Goal: Information Seeking & Learning: Learn about a topic

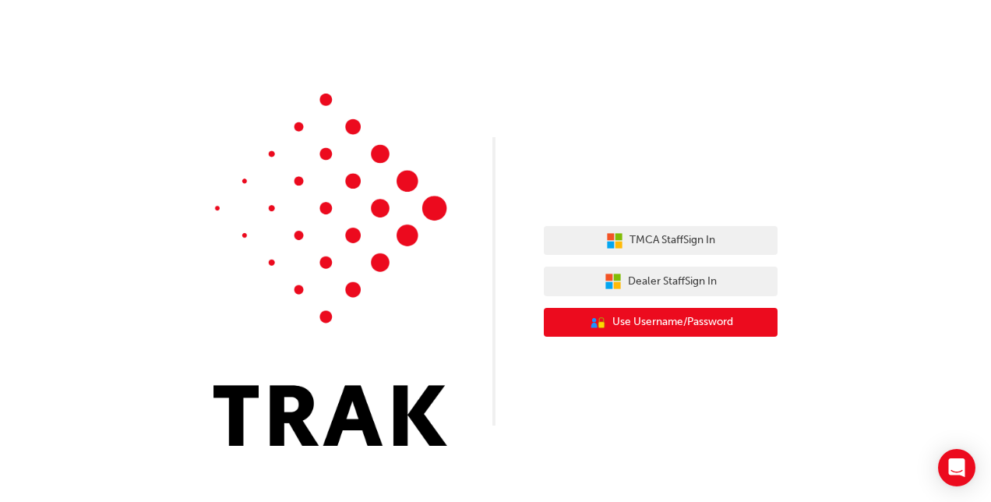
click at [685, 329] on span "Use Username/Password" at bounding box center [672, 322] width 121 height 18
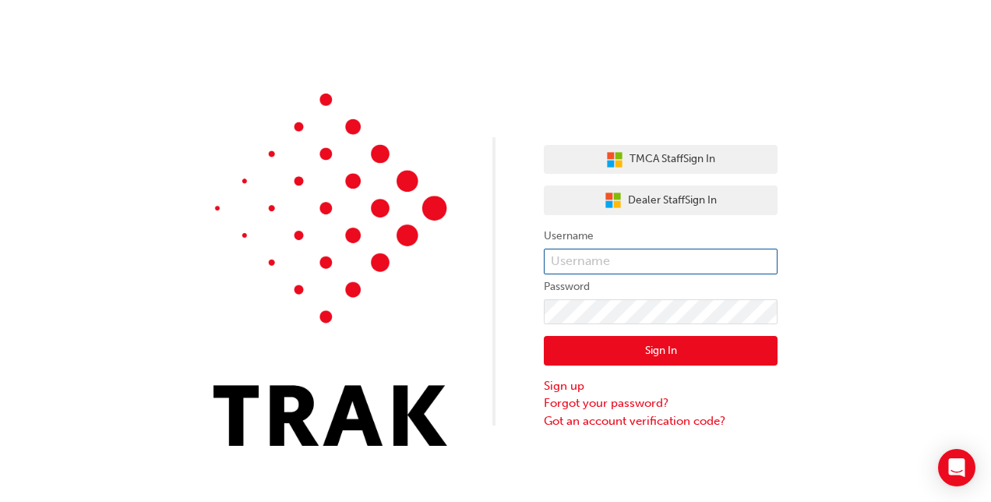
click at [618, 260] on input "text" at bounding box center [661, 261] width 234 height 26
paste input "Joseph.Doumani"
type input "Joseph.Doumani"
click at [704, 354] on button "Sign In" at bounding box center [661, 351] width 234 height 30
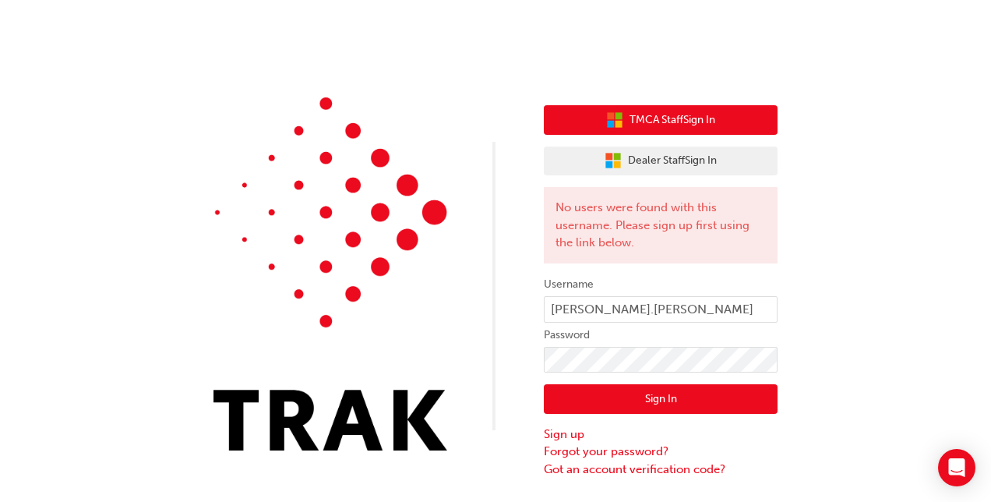
click at [682, 129] on button "TMCA Staff Sign In" at bounding box center [661, 120] width 234 height 30
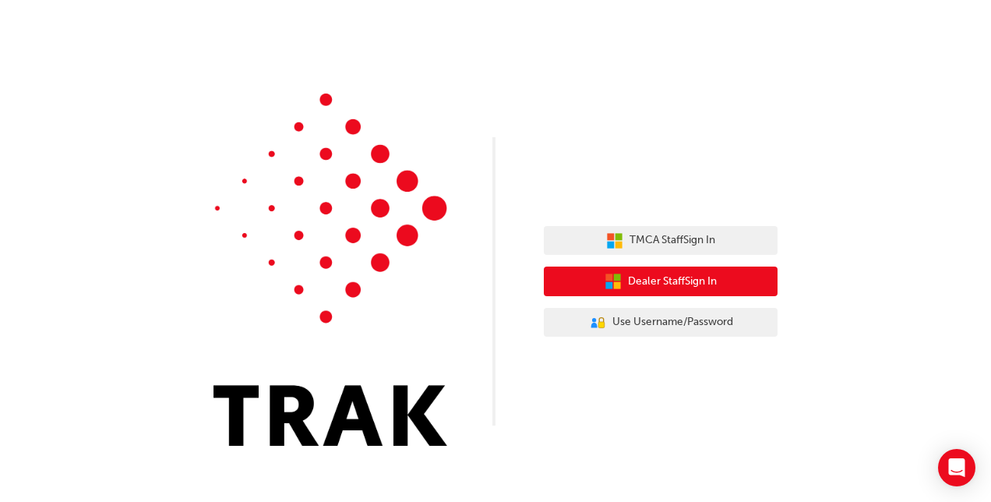
click at [699, 284] on span "Dealer Staff Sign In" at bounding box center [672, 282] width 89 height 18
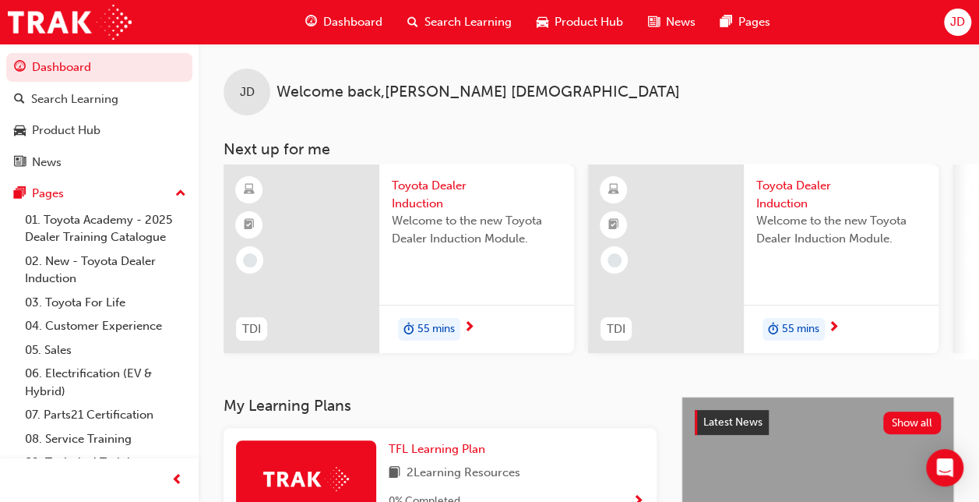
scroll to position [78, 0]
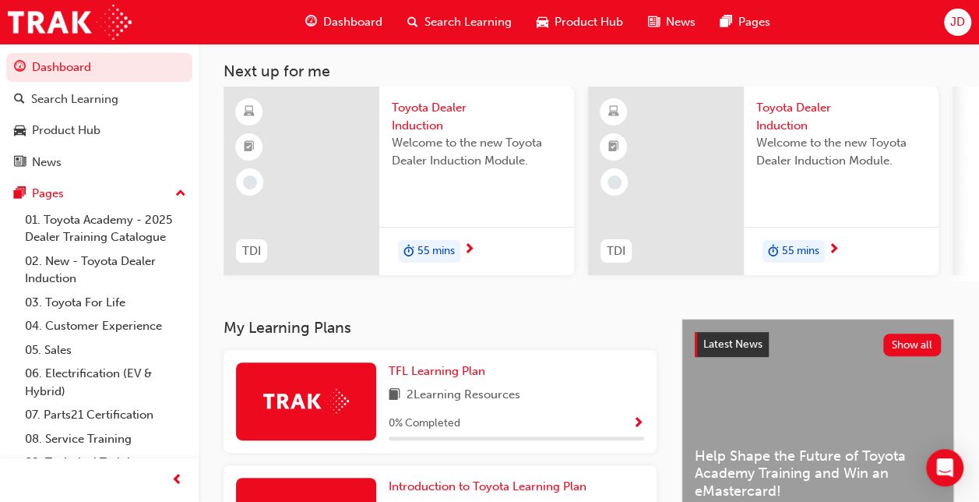
click at [436, 117] on span "Toyota Dealer Induction" at bounding box center [477, 116] width 170 height 35
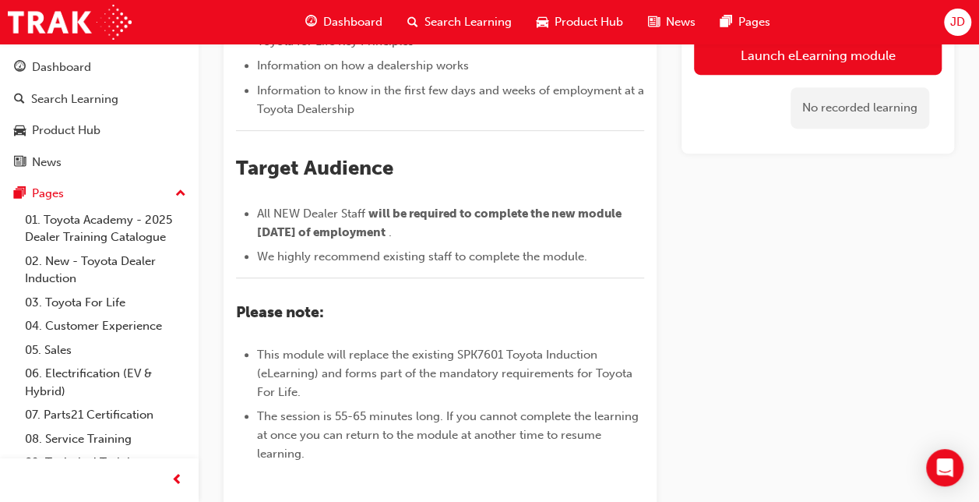
scroll to position [467, 0]
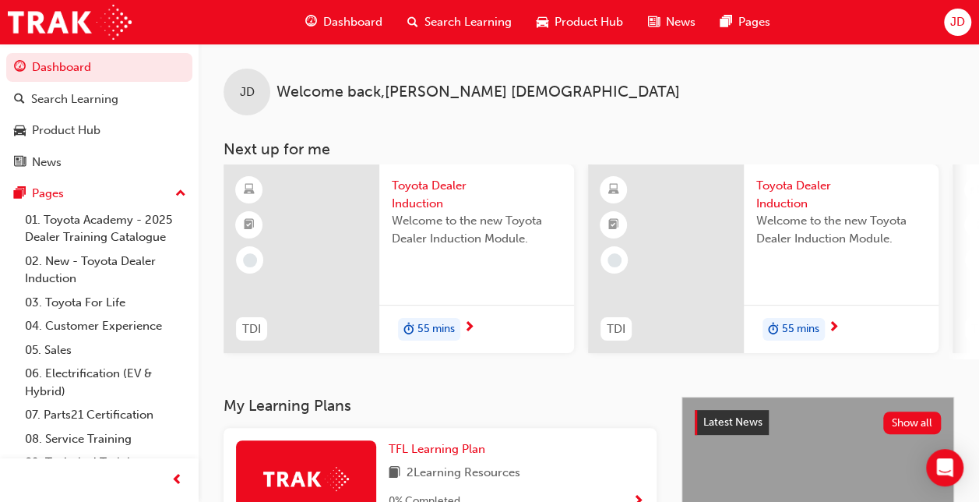
click at [441, 329] on span "55 mins" at bounding box center [435, 329] width 37 height 18
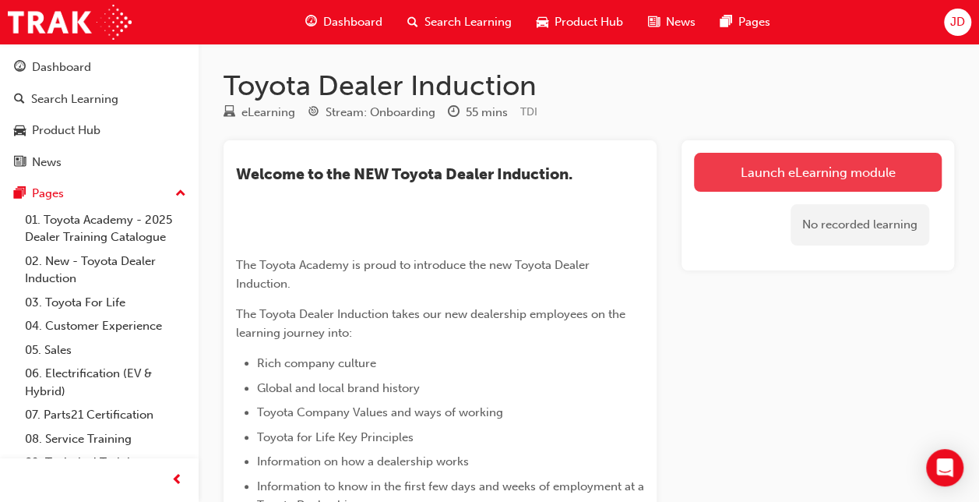
click at [857, 158] on link "Launch eLearning module" at bounding box center [818, 172] width 248 height 39
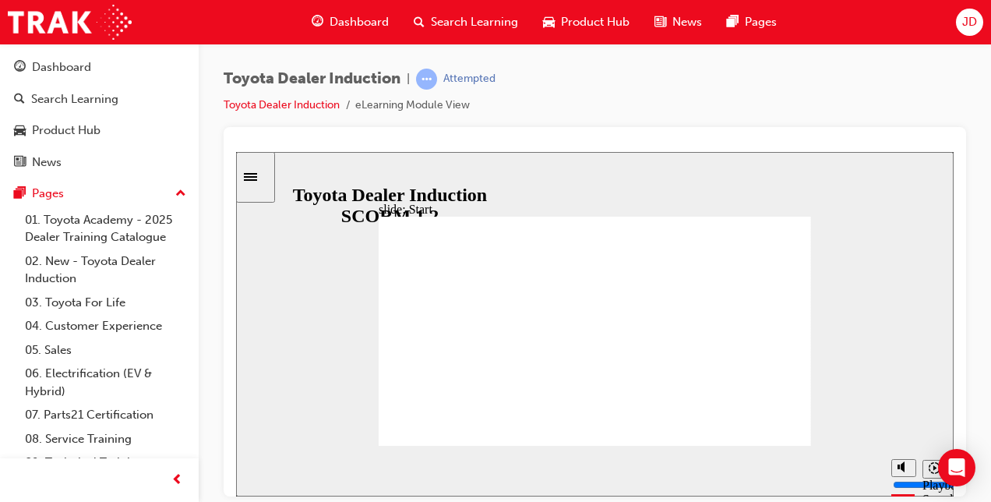
click at [618, 111] on div "Toyota Dealer Induction | Attempted Toyota Dealer Induction eLearning Module Vi…" at bounding box center [595, 98] width 742 height 58
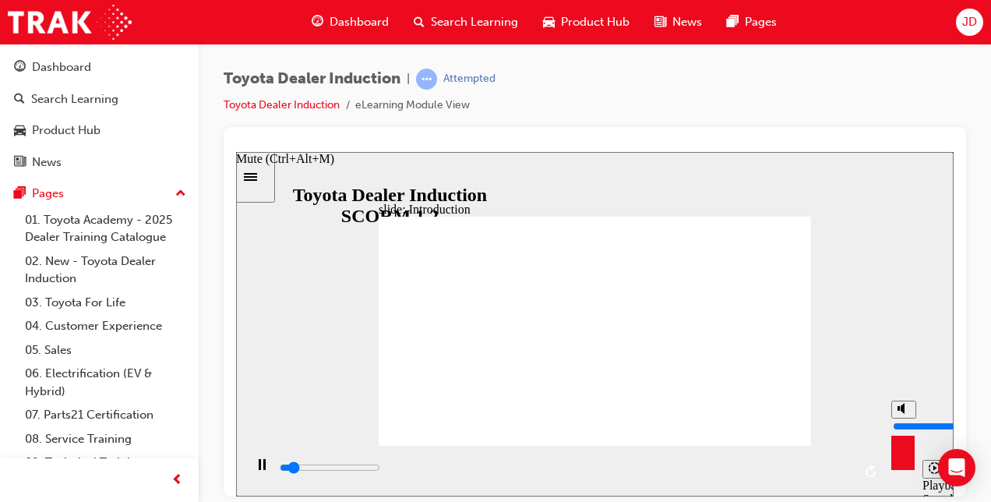
type input "5300"
type input "7"
type input "5300"
type input "6"
type input "6000"
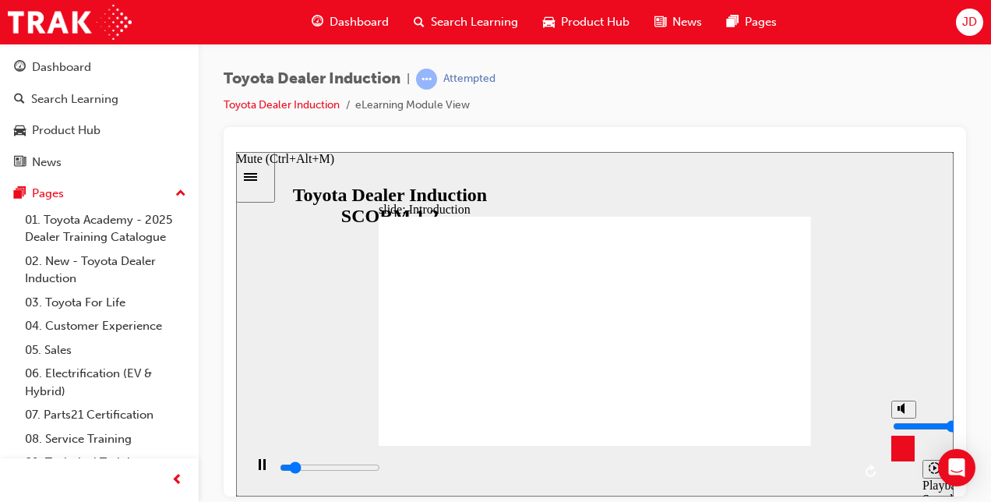
drag, startPoint x: 903, startPoint y: 409, endPoint x: 905, endPoint y: 418, distance: 9.6
type input "6"
click at [905, 419] on input "volume" at bounding box center [943, 425] width 100 height 12
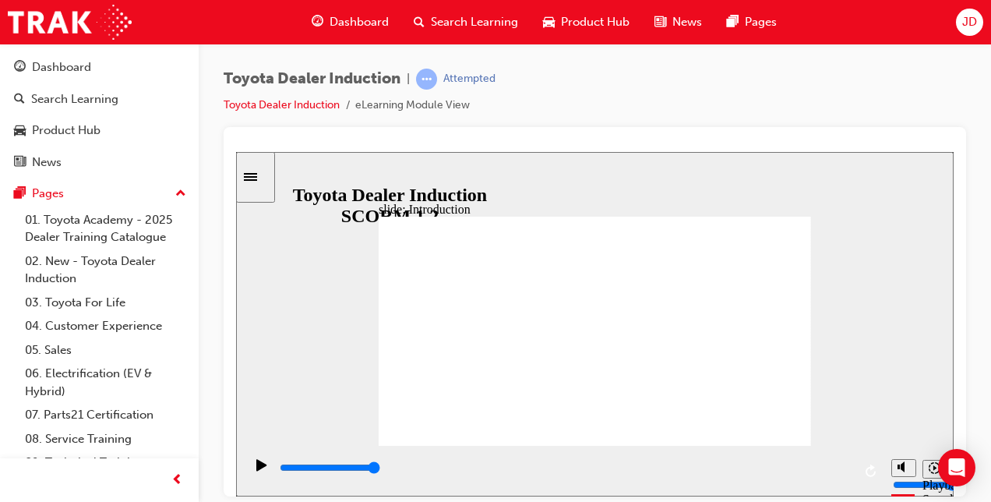
type input "3200"
click at [970, 89] on div "Toyota Dealer Induction | Attempted Toyota Dealer Induction eLearning Module Vi…" at bounding box center [595, 253] width 792 height 419
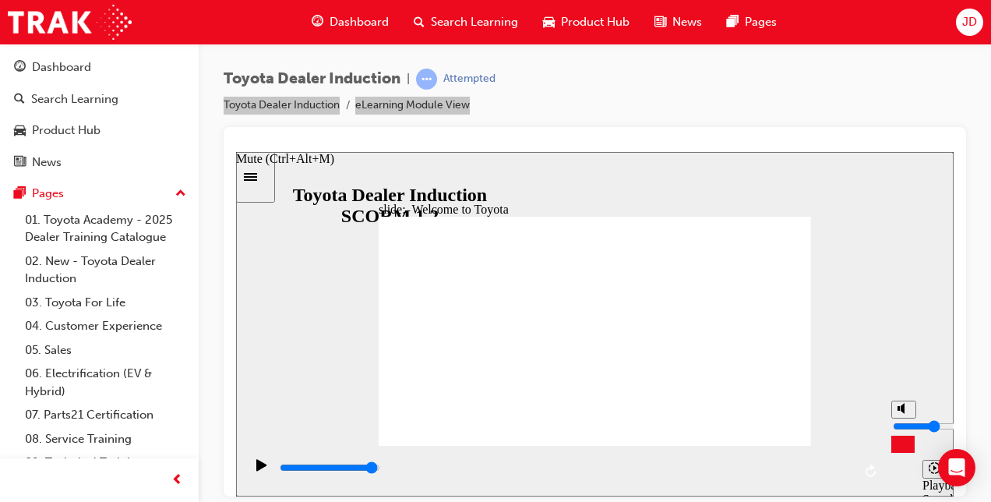
drag, startPoint x: 905, startPoint y: 416, endPoint x: 904, endPoint y: 424, distance: 8.6
type input "4"
click at [904, 424] on input "volume" at bounding box center [943, 425] width 100 height 12
type input "6400"
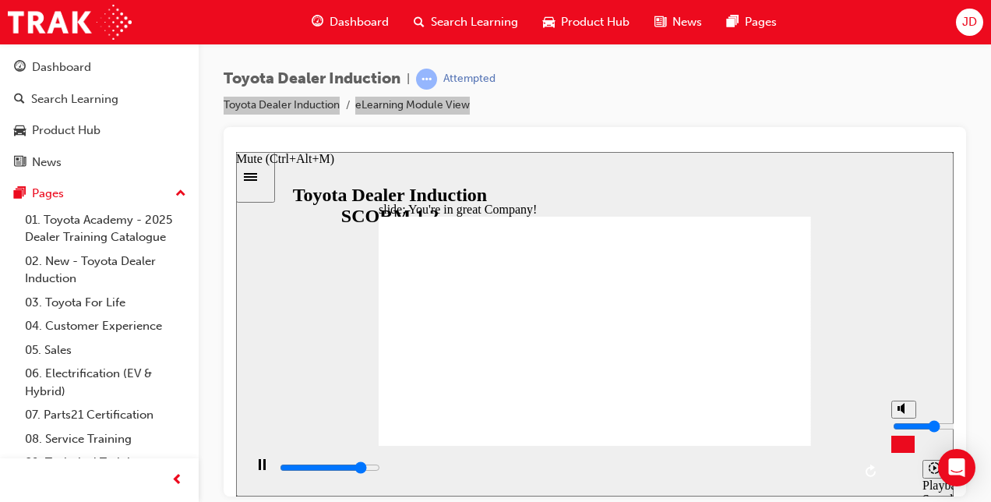
type input "3"
type input "6400"
type input "2"
type input "6600"
type input "1"
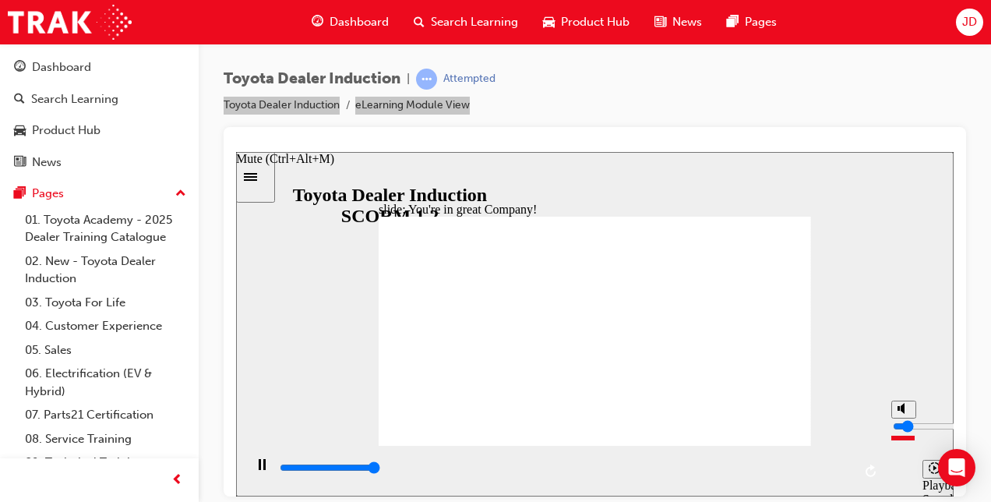
type input "7500"
click at [905, 431] on input "volume" at bounding box center [943, 425] width 100 height 12
type input "2"
click at [903, 431] on input "volume" at bounding box center [943, 425] width 100 height 12
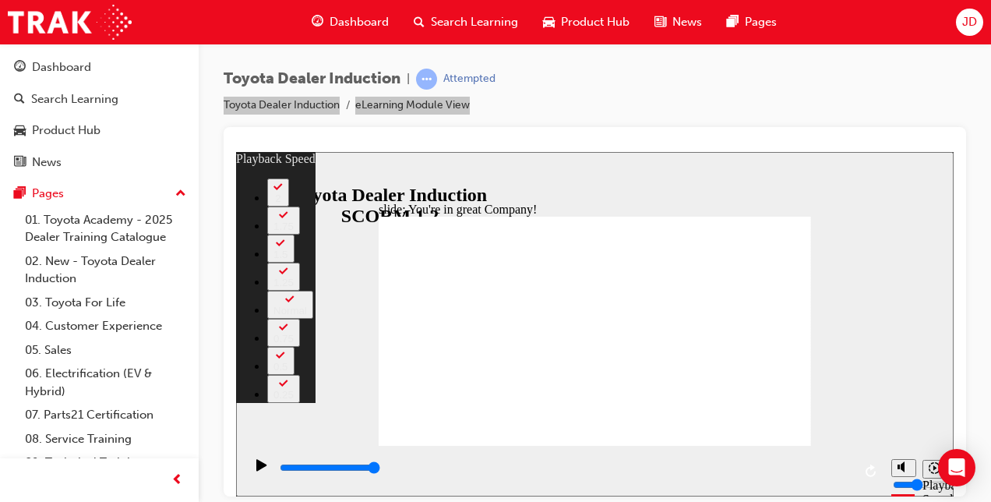
type input "156"
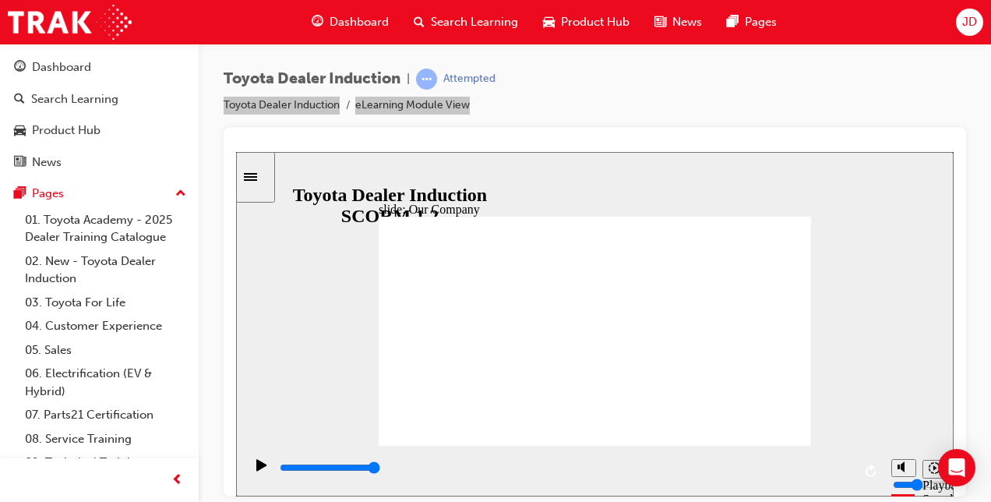
drag, startPoint x: 476, startPoint y: 400, endPoint x: 506, endPoint y: 406, distance: 31.0
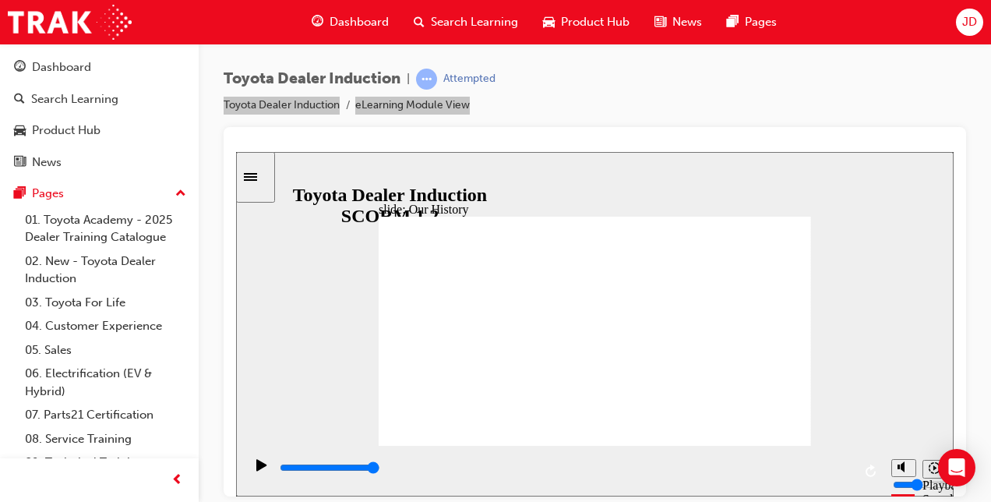
drag, startPoint x: 474, startPoint y: 397, endPoint x: 581, endPoint y: 397, distance: 107.5
drag, startPoint x: 594, startPoint y: 396, endPoint x: 705, endPoint y: 410, distance: 111.5
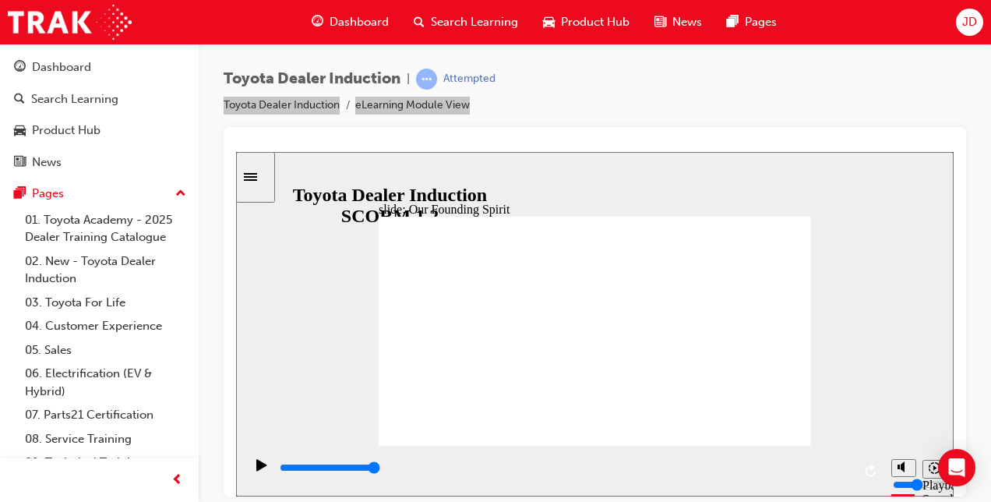
click at [264, 465] on div "Play (Ctrl+Alt+P)" at bounding box center [261, 471] width 26 height 26
click at [851, 468] on div "playback controls" at bounding box center [565, 467] width 574 height 17
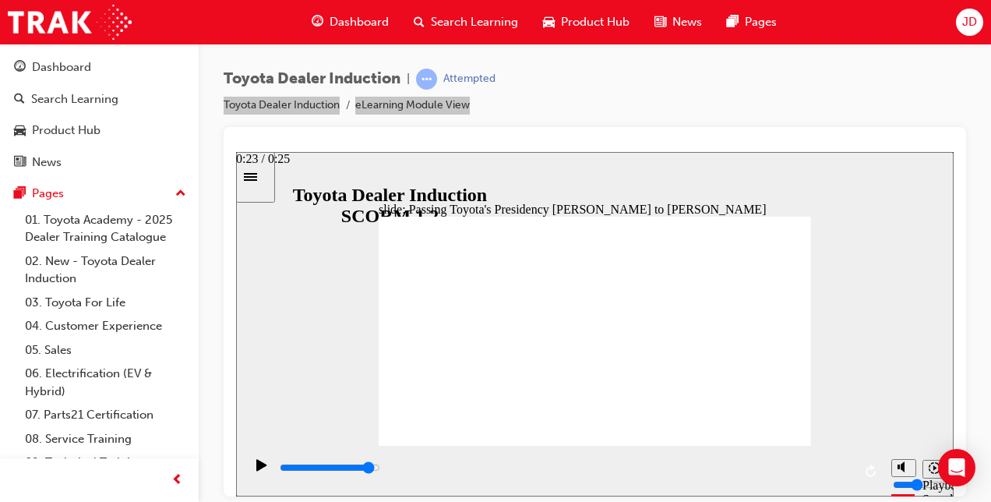
drag, startPoint x: 851, startPoint y: 468, endPoint x: 816, endPoint y: 472, distance: 34.5
click at [816, 472] on div "playback controls" at bounding box center [565, 467] width 574 height 17
click at [257, 470] on icon "Play (Ctrl+Alt+P)" at bounding box center [261, 464] width 10 height 12
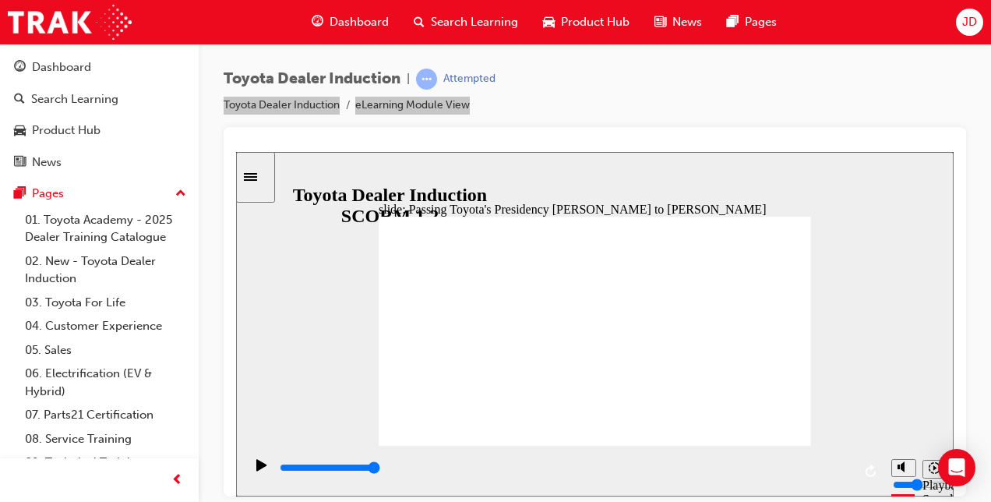
click at [259, 466] on icon "Play (Ctrl+Alt+P)" at bounding box center [261, 464] width 11 height 12
click at [868, 468] on icon "Replay (Ctrl+Alt+R)" at bounding box center [870, 469] width 10 height 12
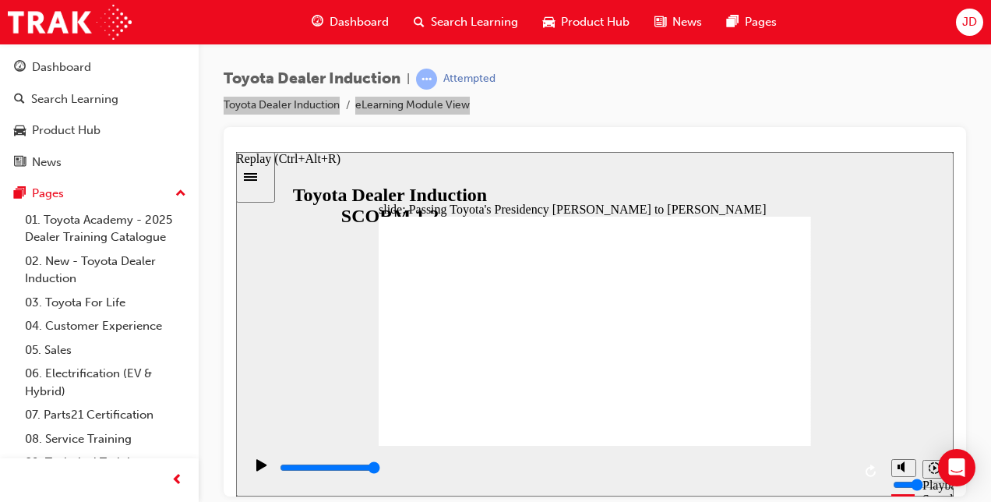
click at [868, 468] on icon "Replay (Ctrl+Alt+R)" at bounding box center [870, 469] width 10 height 12
type input "25000"
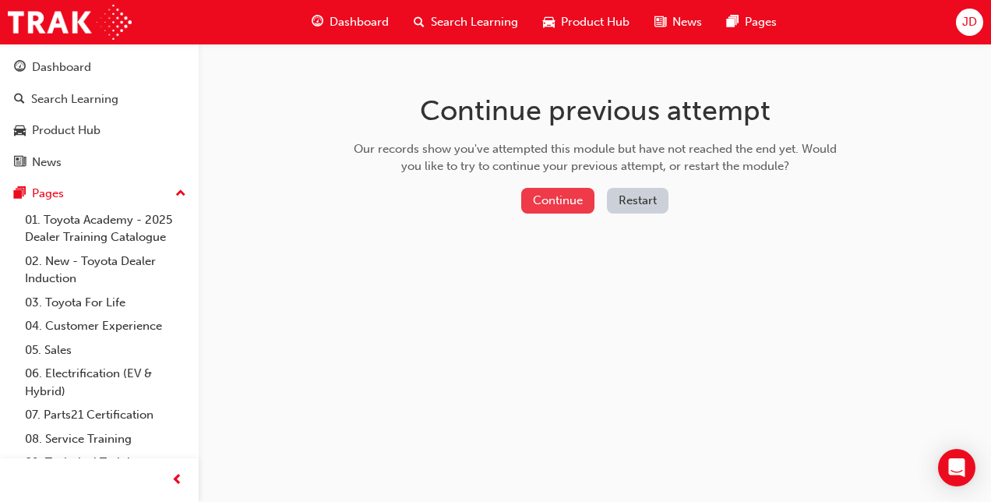
click at [563, 193] on button "Continue" at bounding box center [557, 201] width 73 height 26
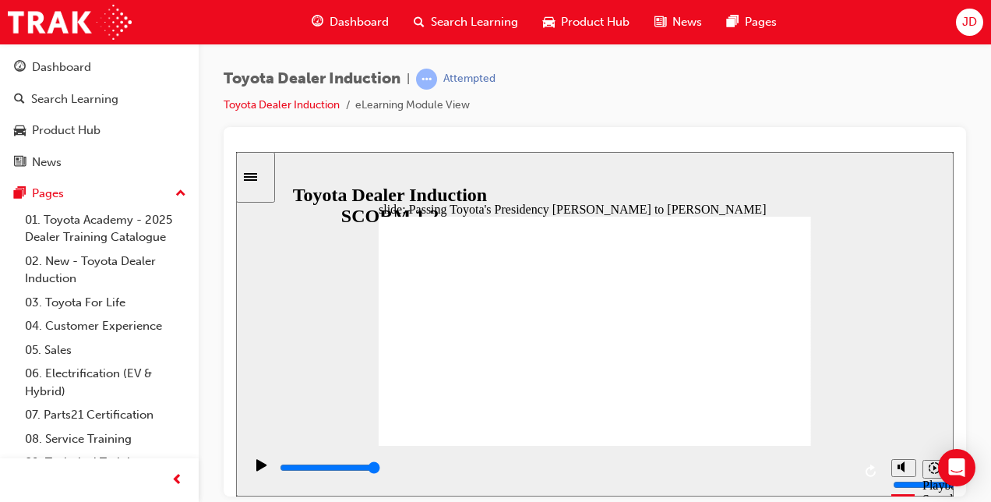
type input "5000"
radio input "true"
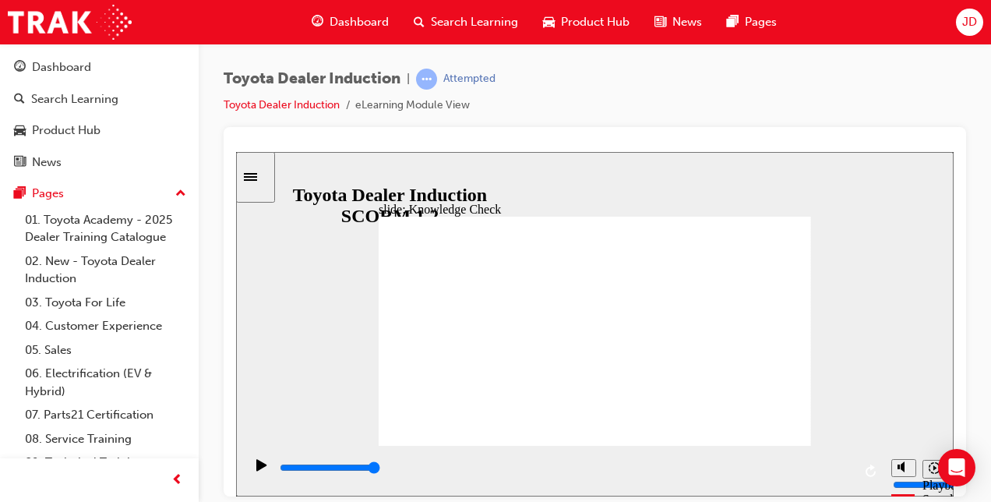
drag, startPoint x: 495, startPoint y: 336, endPoint x: 786, endPoint y: 224, distance: 311.4
type input "3700"
radio input "true"
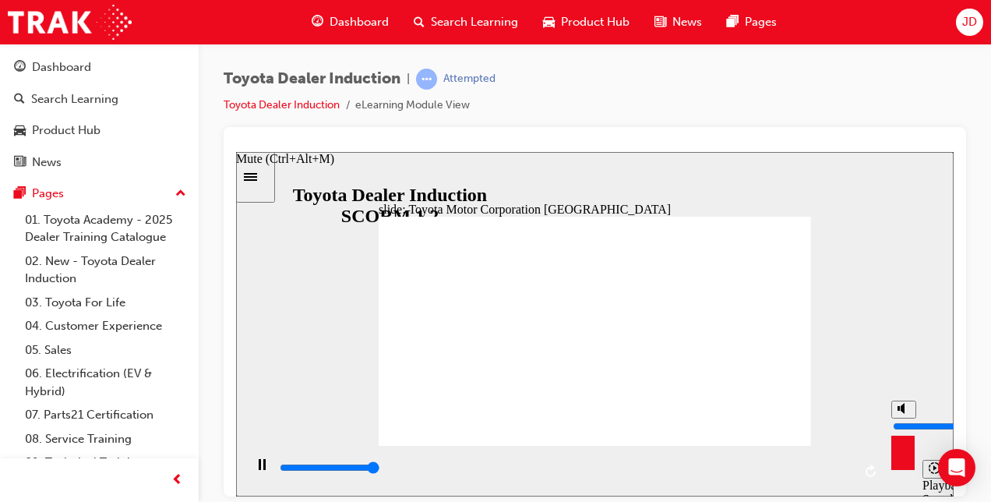
type input "62400"
type input "6"
type input "62500"
type input "5"
type input "62600"
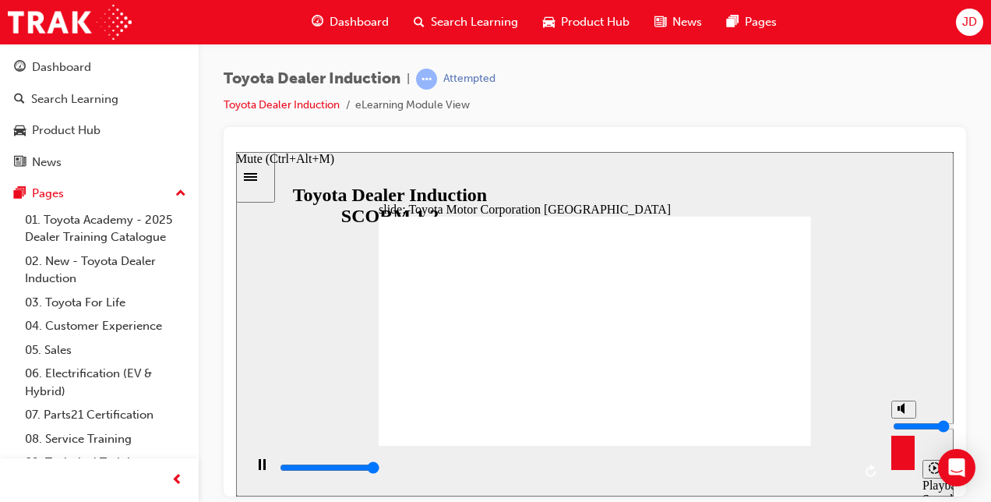
type input "4"
type input "62900"
drag, startPoint x: 905, startPoint y: 414, endPoint x: 900, endPoint y: 424, distance: 10.4
type input "5"
click at [900, 424] on input "volume" at bounding box center [943, 425] width 100 height 12
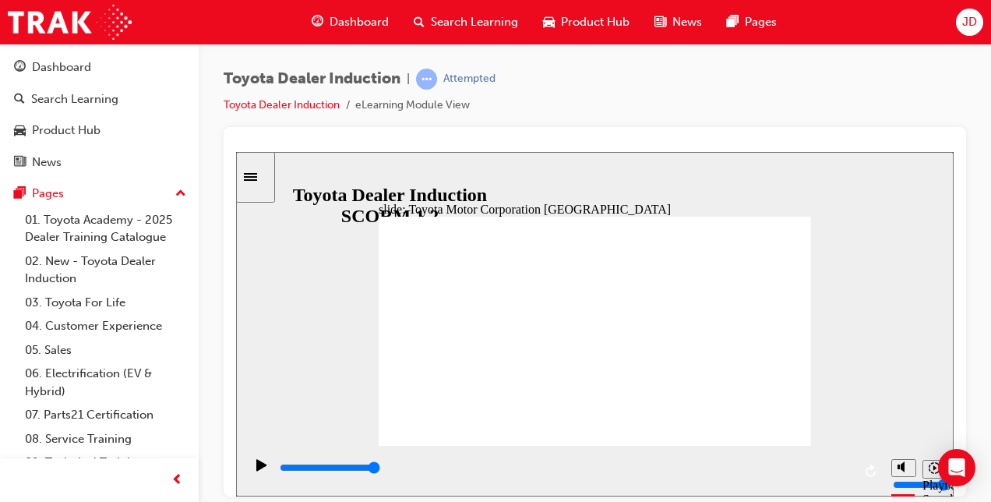
type input "15300"
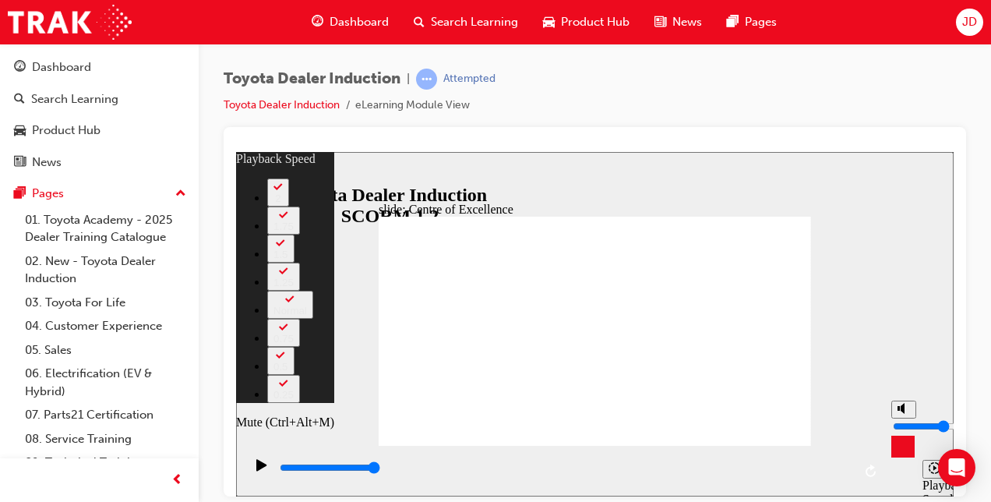
type input "8"
type input "4"
type input "8"
type input "4"
type input "8"
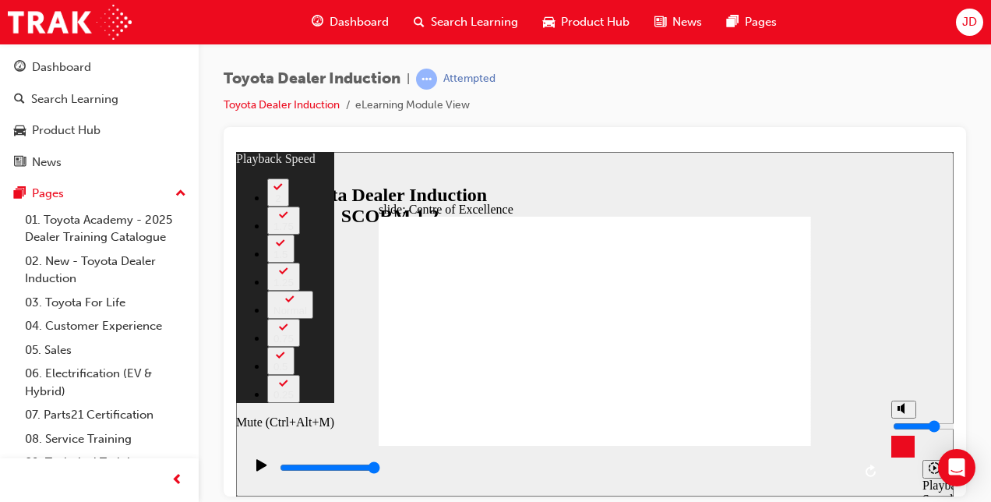
type input "3"
type input "8"
type input "3"
type input "9"
drag, startPoint x: 905, startPoint y: 423, endPoint x: 902, endPoint y: 432, distance: 9.9
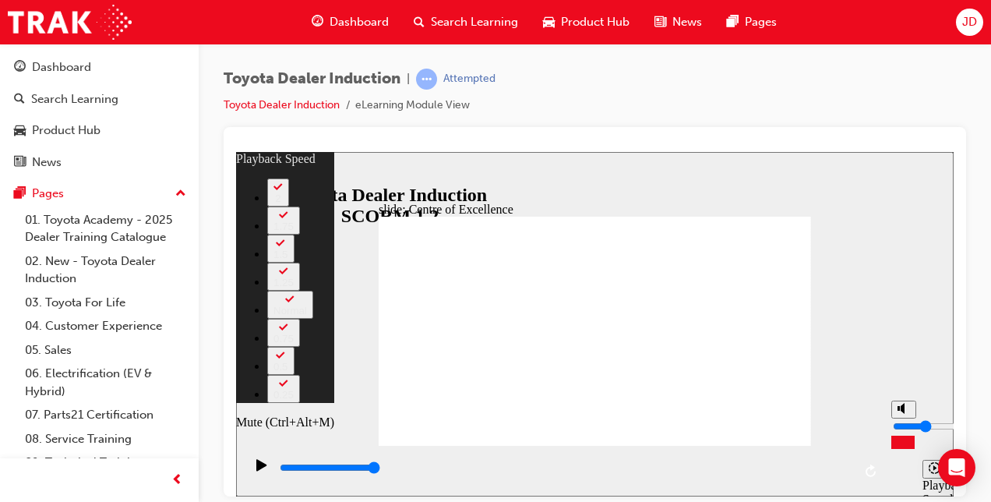
type input "3"
click at [902, 431] on input "volume" at bounding box center [943, 425] width 100 height 12
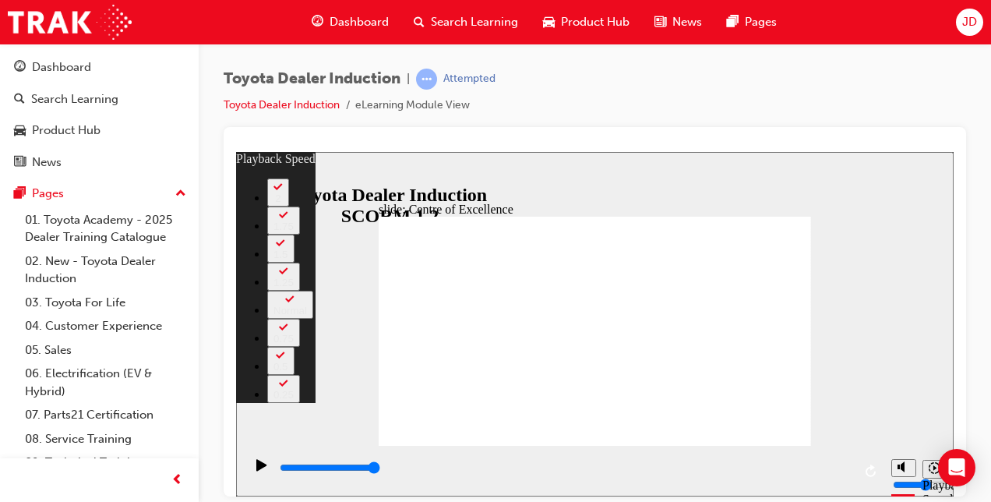
type input "248"
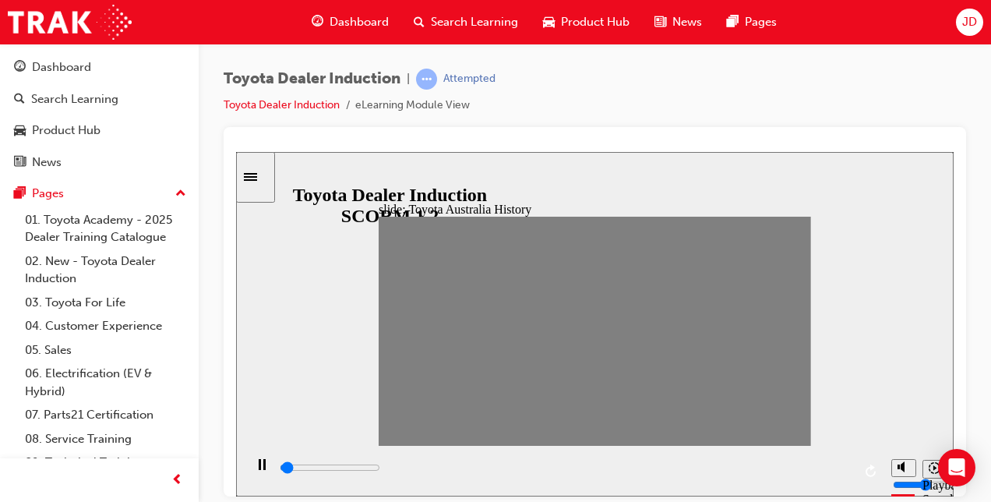
drag, startPoint x: 393, startPoint y: 331, endPoint x: 413, endPoint y: 335, distance: 20.6
type input "19800"
type input "4"
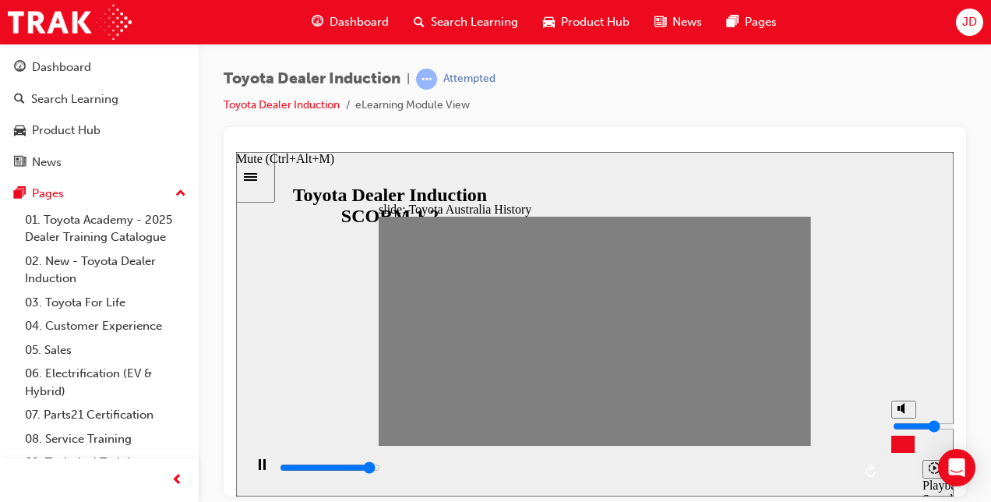
type input "20700"
type input "4"
click at [905, 425] on input "volume" at bounding box center [943, 425] width 100 height 12
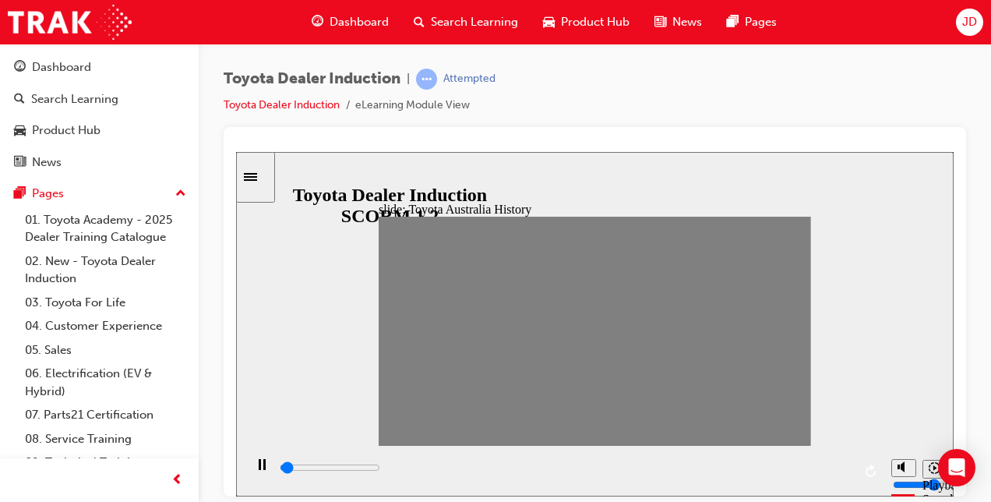
drag, startPoint x: 413, startPoint y: 335, endPoint x: 434, endPoint y: 338, distance: 21.3
drag, startPoint x: 435, startPoint y: 331, endPoint x: 448, endPoint y: 335, distance: 13.8
drag, startPoint x: 453, startPoint y: 333, endPoint x: 468, endPoint y: 336, distance: 15.1
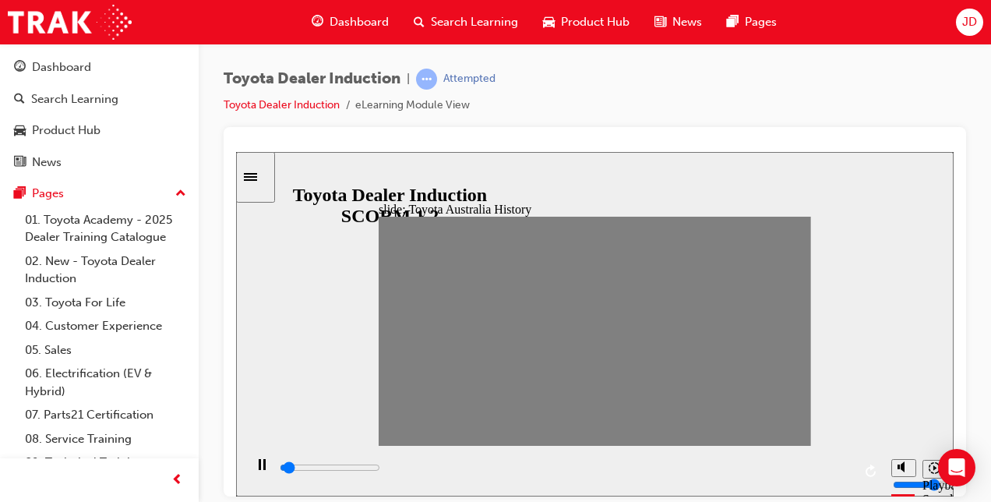
drag, startPoint x: 475, startPoint y: 329, endPoint x: 487, endPoint y: 331, distance: 11.8
drag, startPoint x: 494, startPoint y: 332, endPoint x: 510, endPoint y: 334, distance: 16.5
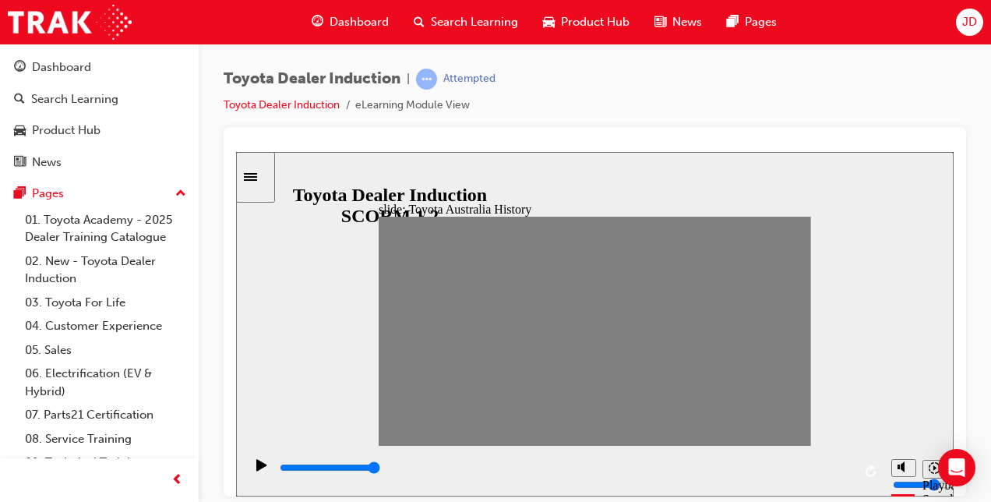
drag, startPoint x: 511, startPoint y: 327, endPoint x: 537, endPoint y: 333, distance: 26.3
drag, startPoint x: 517, startPoint y: 333, endPoint x: 530, endPoint y: 334, distance: 12.6
drag, startPoint x: 532, startPoint y: 329, endPoint x: 548, endPoint y: 332, distance: 16.7
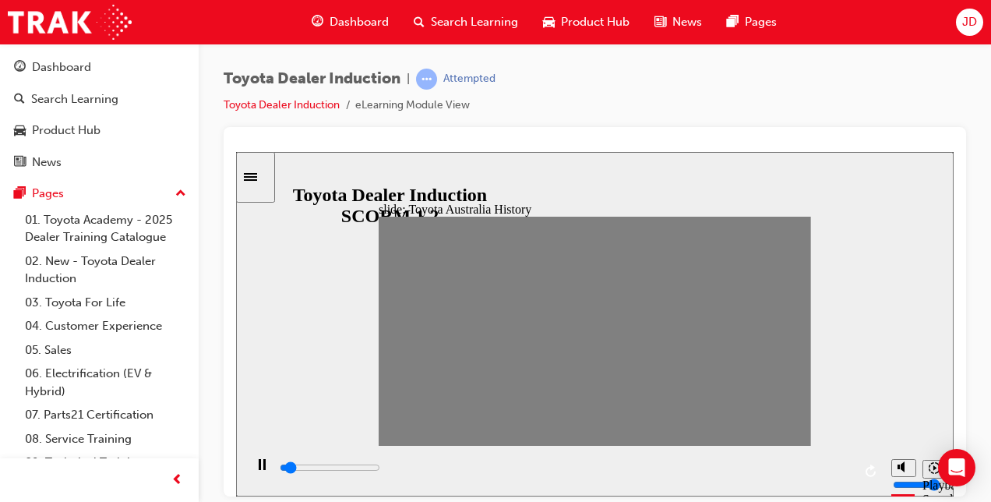
drag, startPoint x: 555, startPoint y: 331, endPoint x: 570, endPoint y: 335, distance: 15.3
drag, startPoint x: 570, startPoint y: 337, endPoint x: 589, endPoint y: 337, distance: 18.7
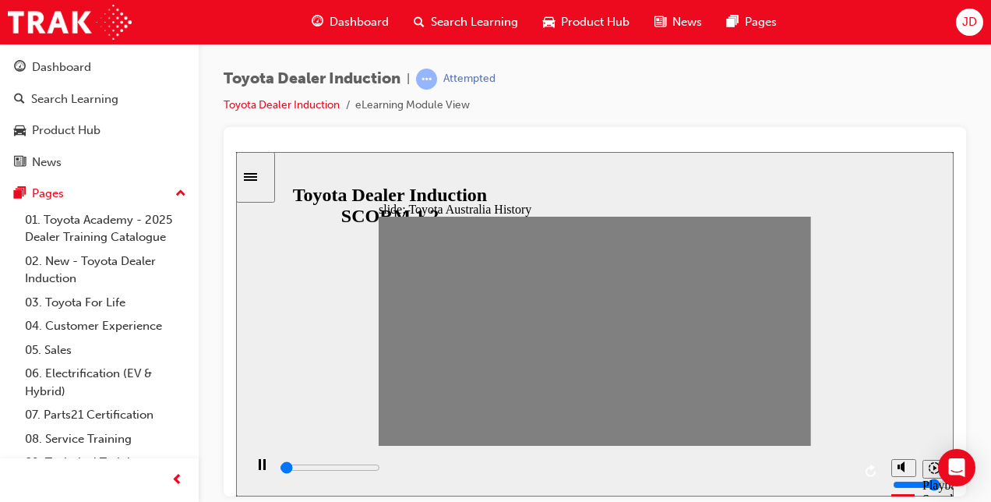
drag, startPoint x: 593, startPoint y: 329, endPoint x: 610, endPoint y: 336, distance: 17.8
drag, startPoint x: 612, startPoint y: 334, endPoint x: 632, endPoint y: 337, distance: 20.5
drag, startPoint x: 639, startPoint y: 334, endPoint x: 651, endPoint y: 336, distance: 12.7
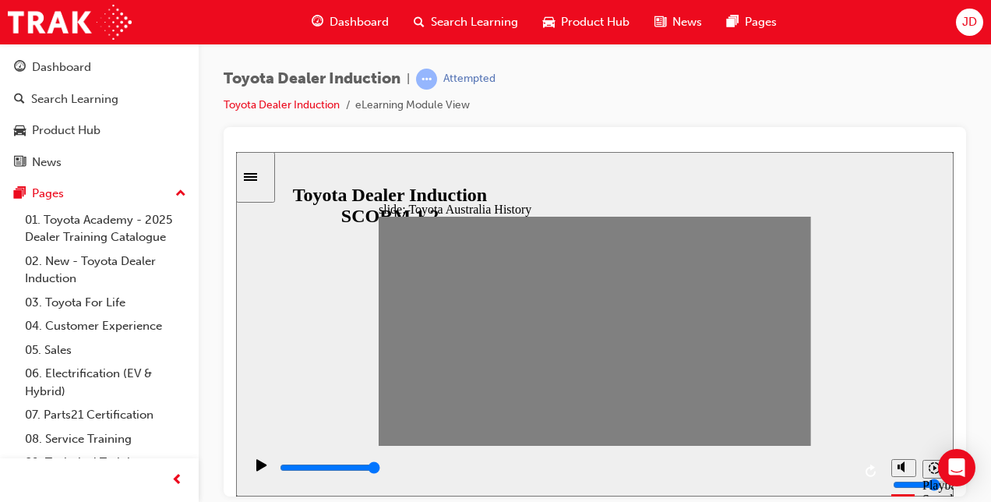
drag, startPoint x: 654, startPoint y: 336, endPoint x: 664, endPoint y: 337, distance: 9.4
drag, startPoint x: 654, startPoint y: 333, endPoint x: 671, endPoint y: 333, distance: 17.1
drag, startPoint x: 671, startPoint y: 333, endPoint x: 690, endPoint y: 331, distance: 18.8
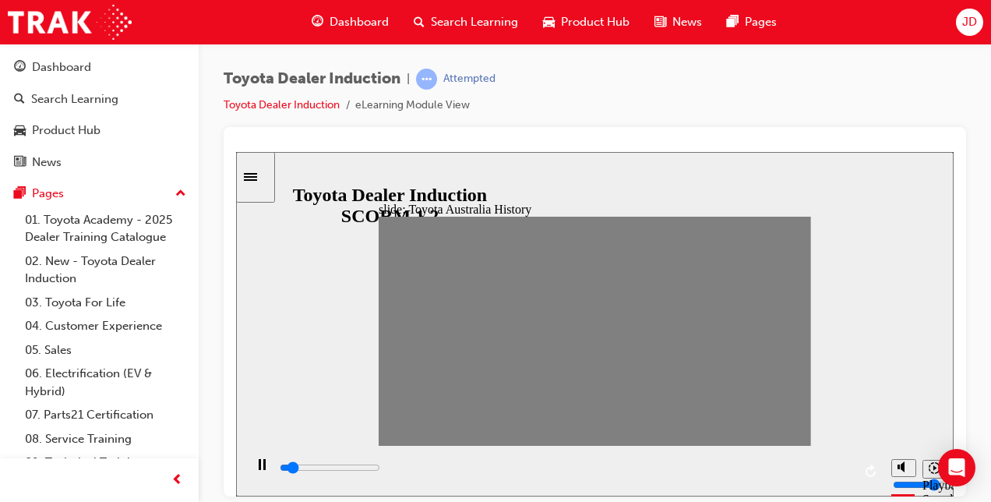
drag, startPoint x: 692, startPoint y: 329, endPoint x: 736, endPoint y: 340, distance: 45.7
drag, startPoint x: 732, startPoint y: 336, endPoint x: 752, endPoint y: 336, distance: 20.3
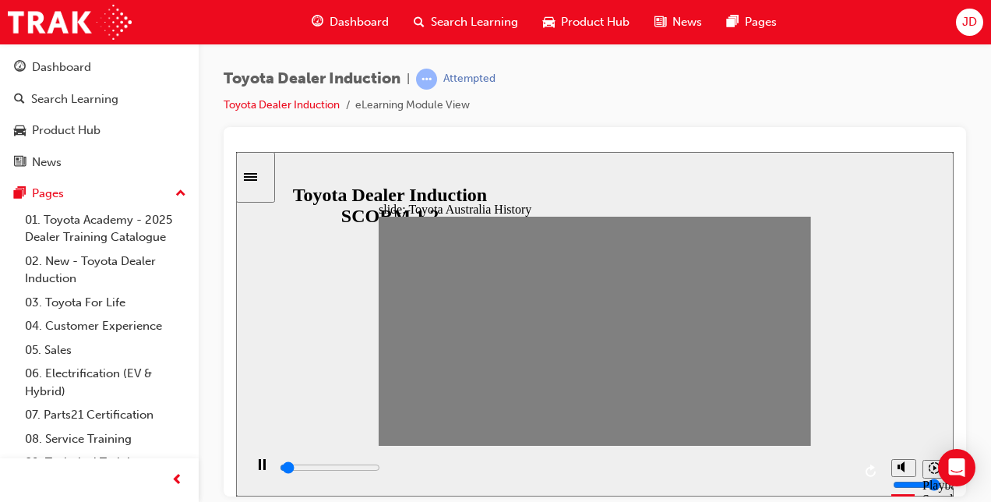
drag, startPoint x: 752, startPoint y: 329, endPoint x: 776, endPoint y: 327, distance: 23.5
drag, startPoint x: 776, startPoint y: 331, endPoint x: 794, endPoint y: 339, distance: 20.3
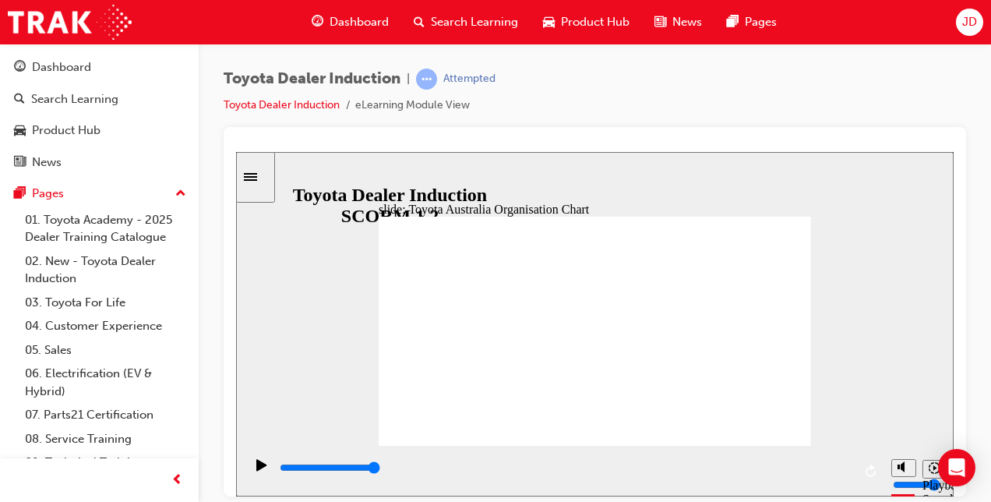
type input "5000"
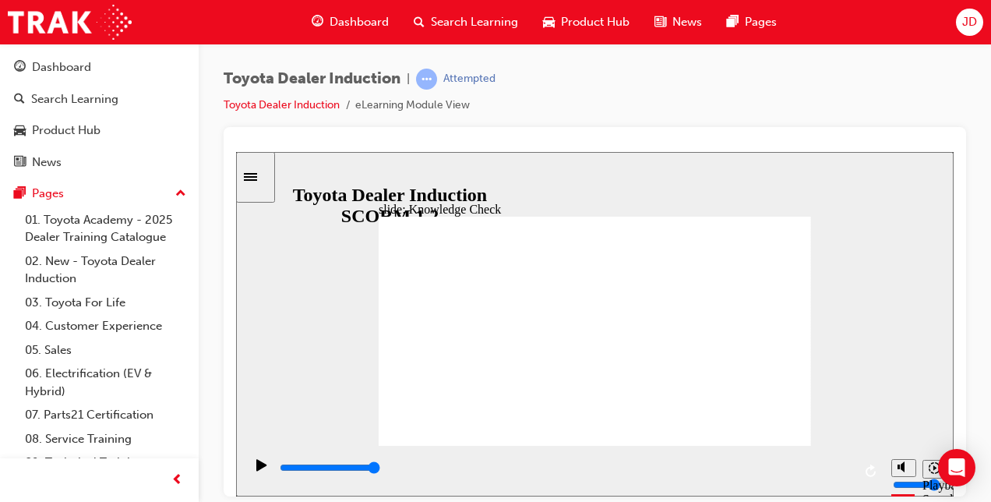
radio input "true"
type input "5000"
radio input "true"
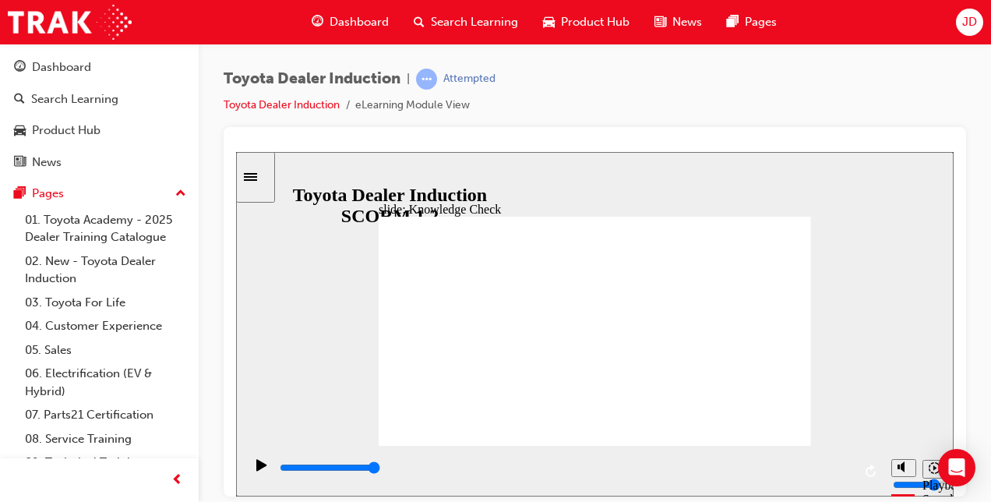
type input "4700"
radio input "true"
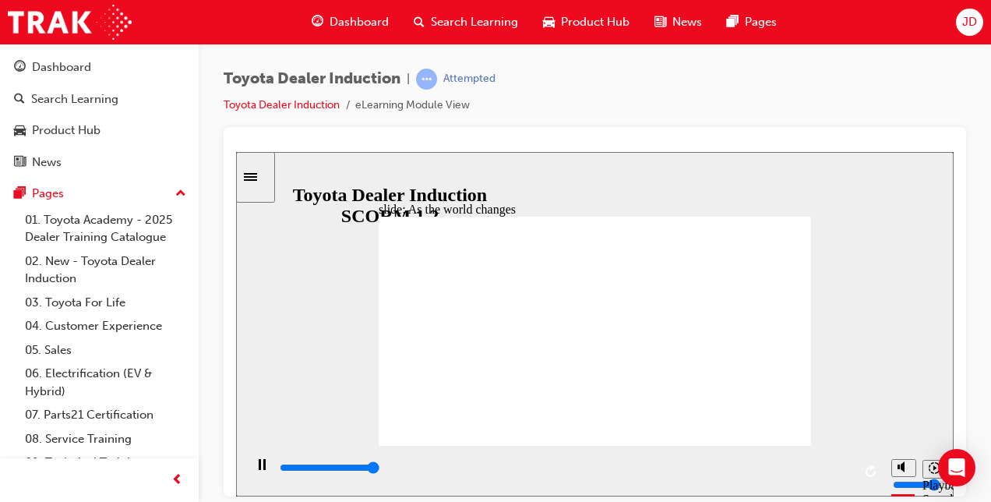
type input "9200"
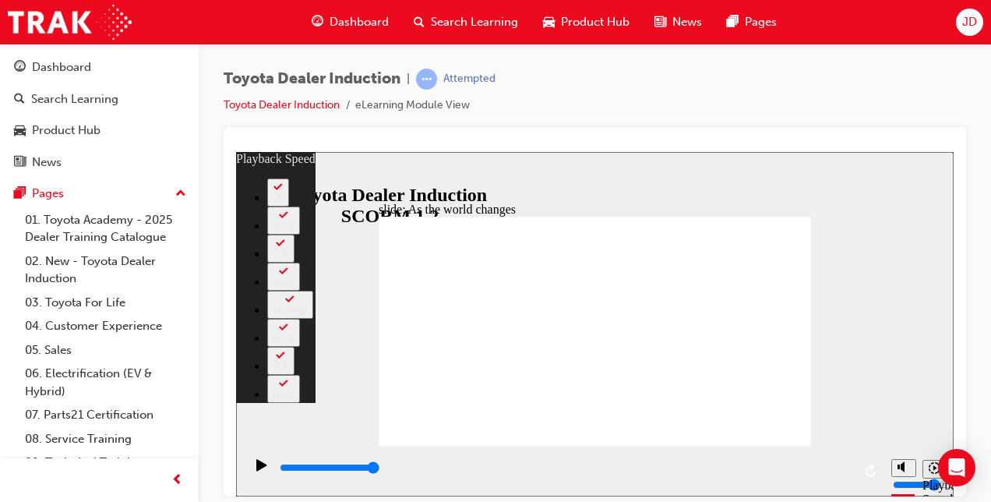
type input "128"
